Goal: Transaction & Acquisition: Purchase product/service

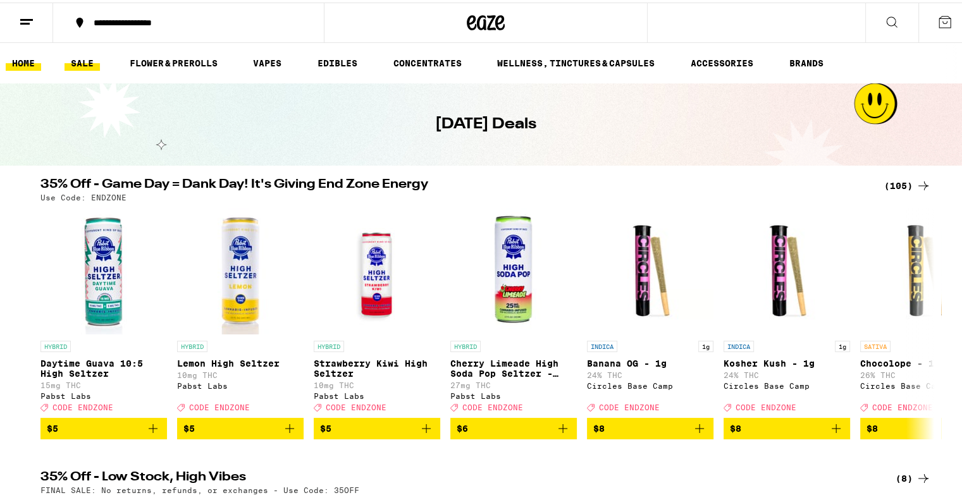
click at [27, 55] on link "HOME" at bounding box center [23, 60] width 35 height 15
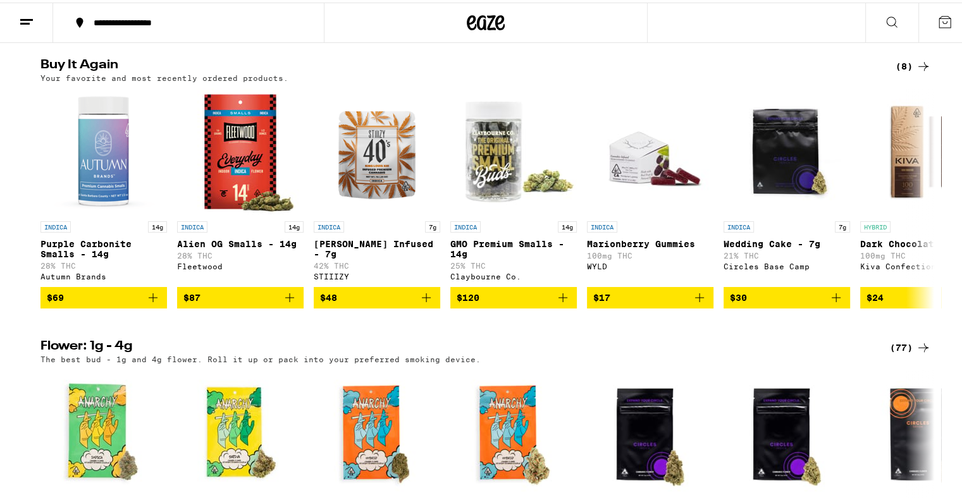
scroll to position [724, 0]
